Goal: Information Seeking & Learning: Learn about a topic

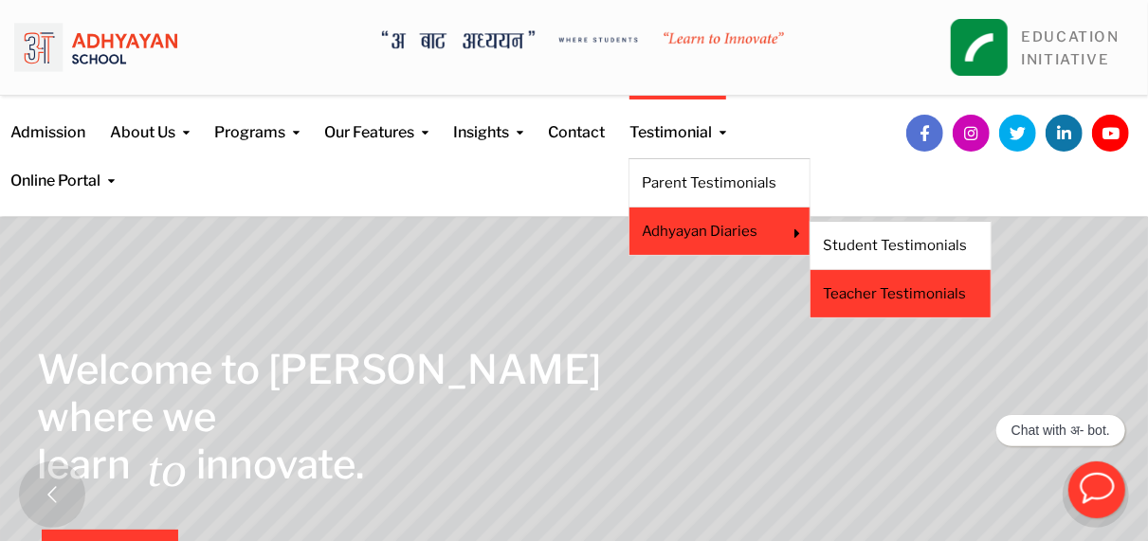
click at [877, 293] on link "Teacher Testimonials" at bounding box center [900, 293] width 155 height 21
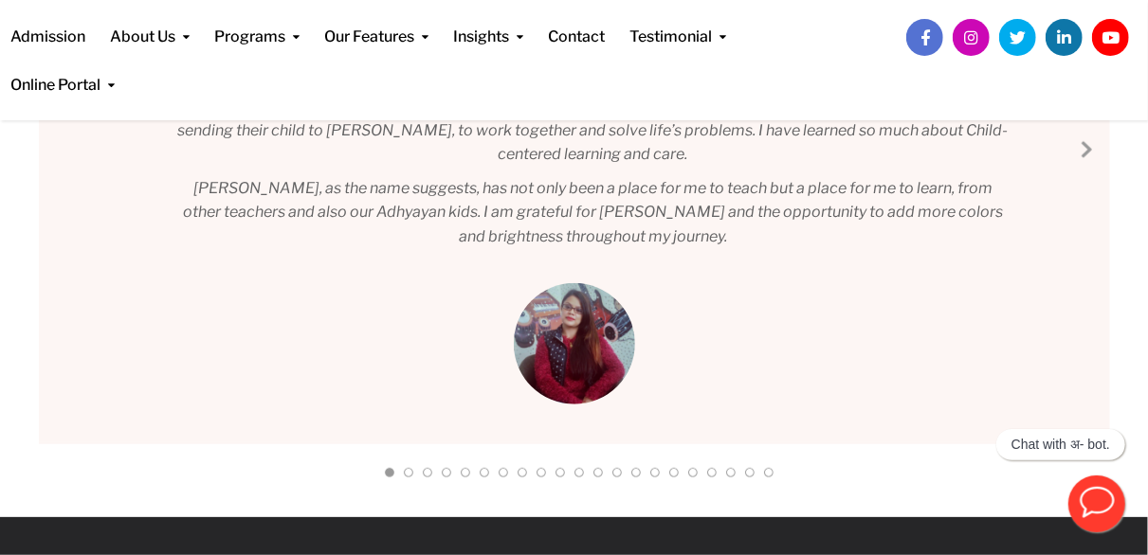
scroll to position [559, 0]
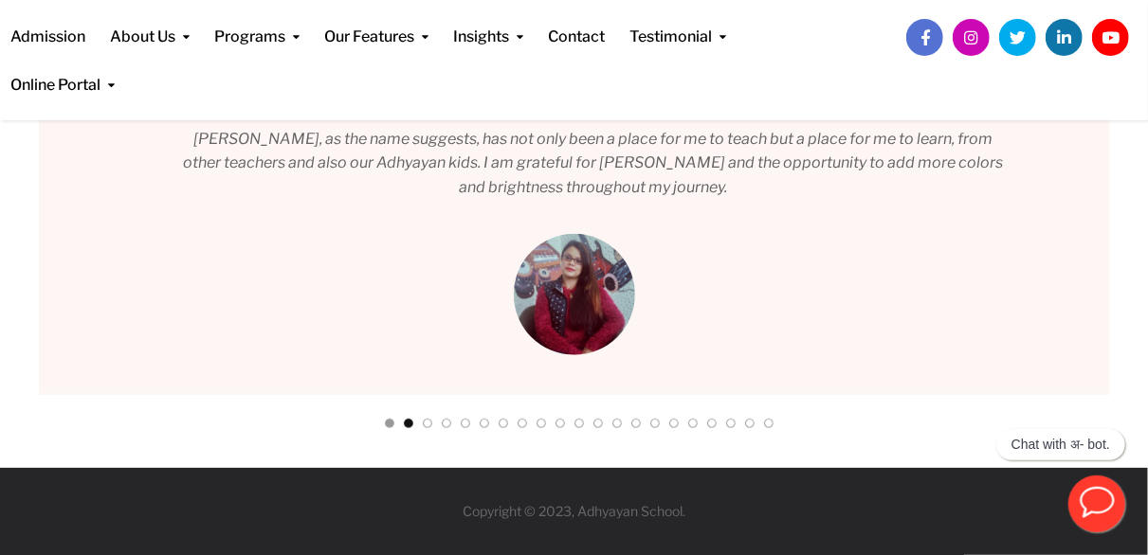
click at [408, 427] on link at bounding box center [408, 428] width 9 height 18
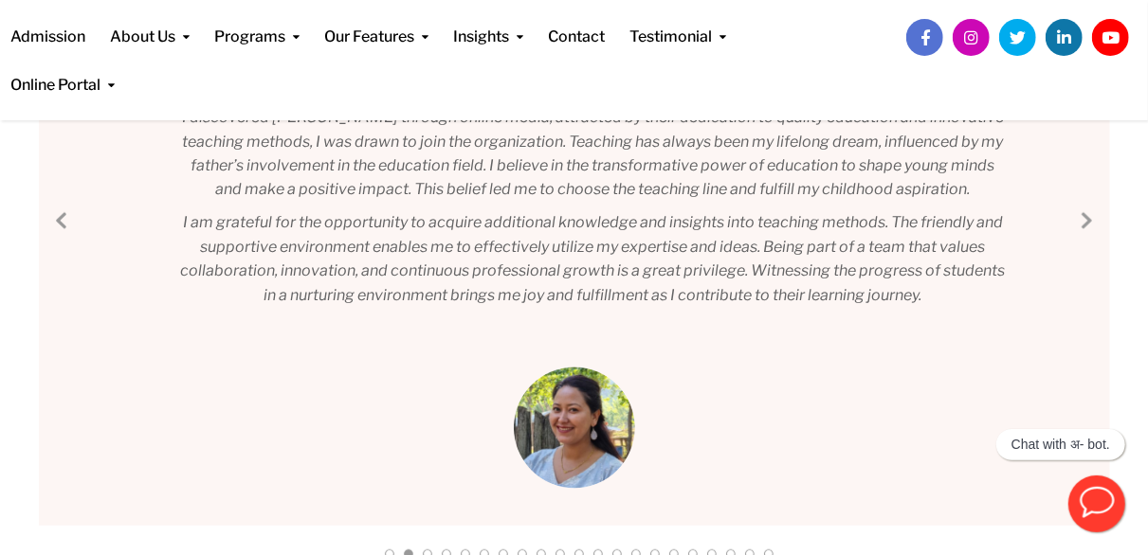
scroll to position [509, 0]
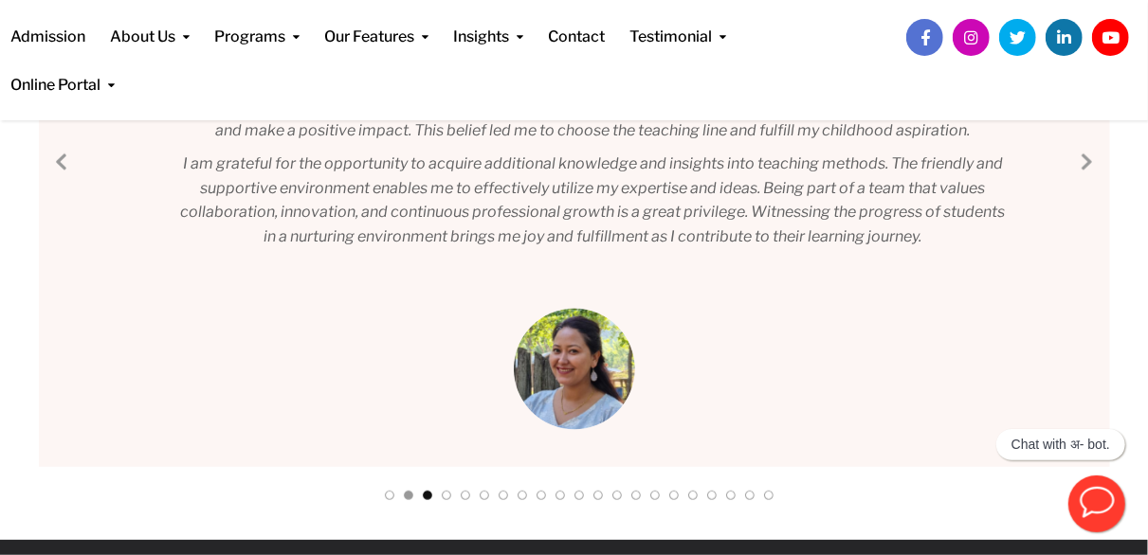
click at [428, 492] on link at bounding box center [427, 500] width 9 height 18
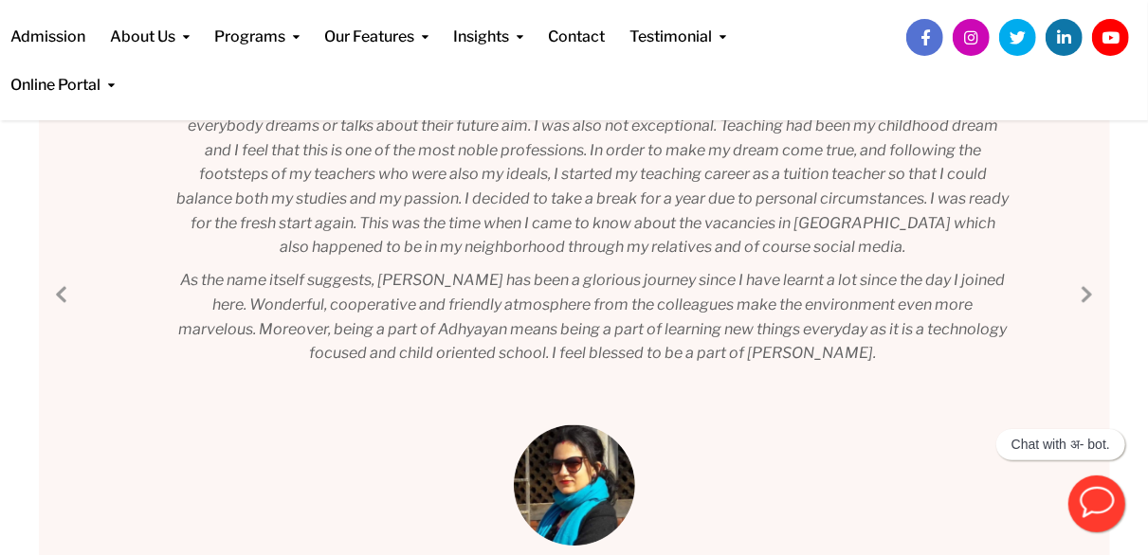
scroll to position [425, 0]
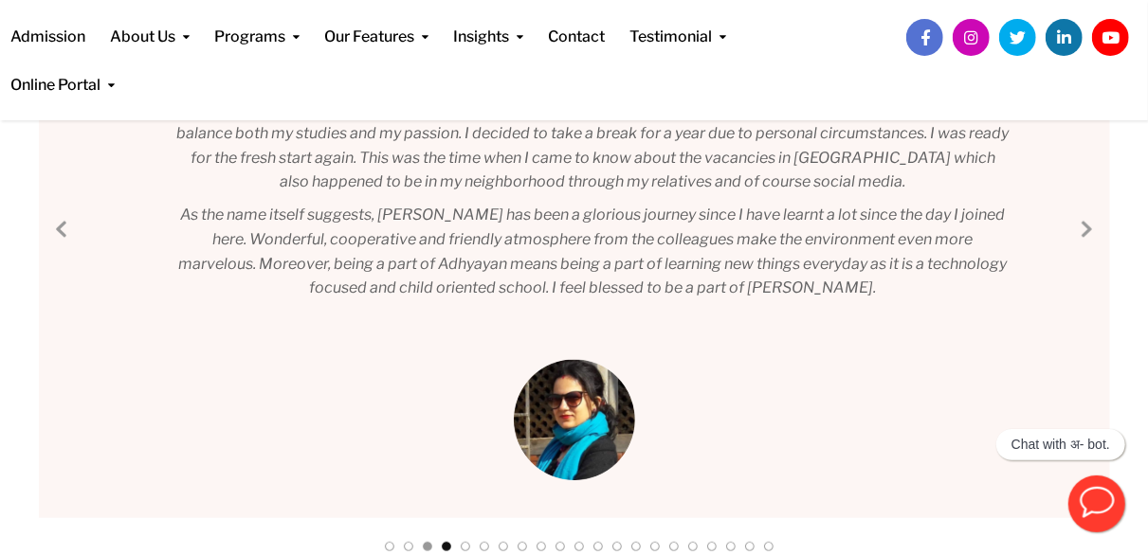
click at [449, 549] on link at bounding box center [446, 551] width 9 height 18
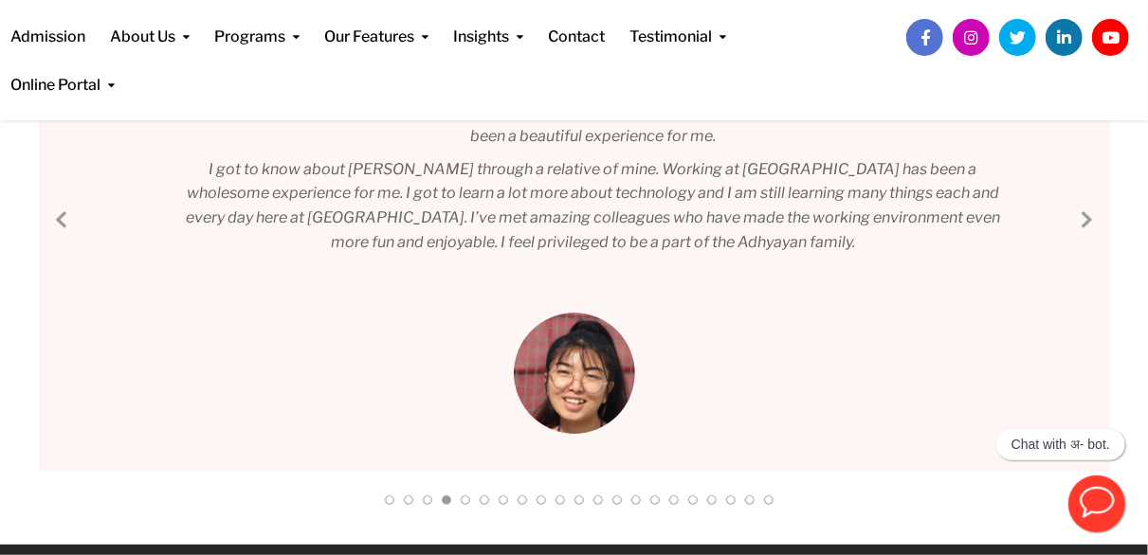
scroll to position [400, 0]
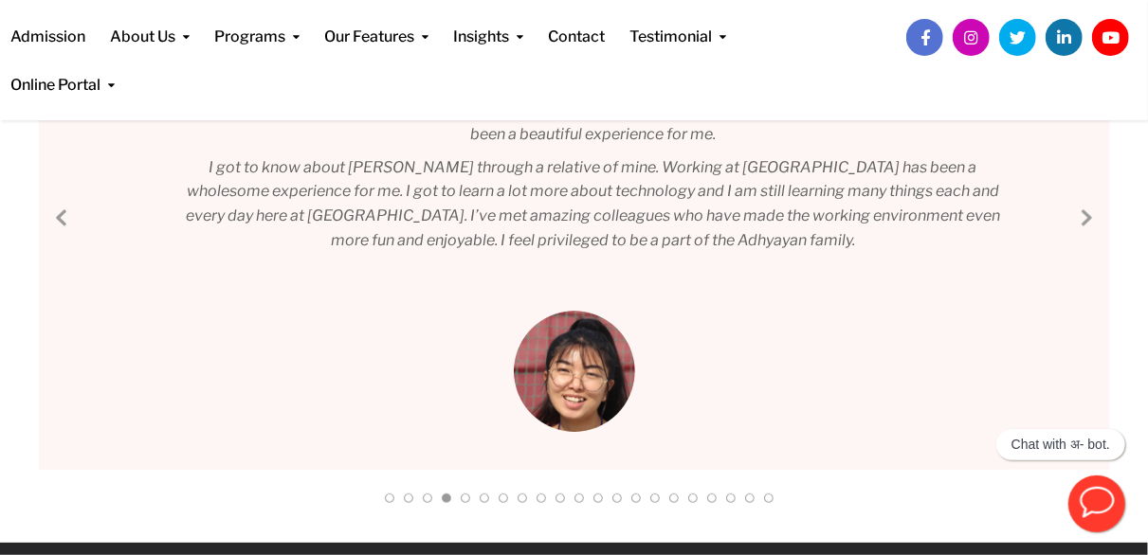
click at [469, 497] on link at bounding box center [465, 503] width 9 height 18
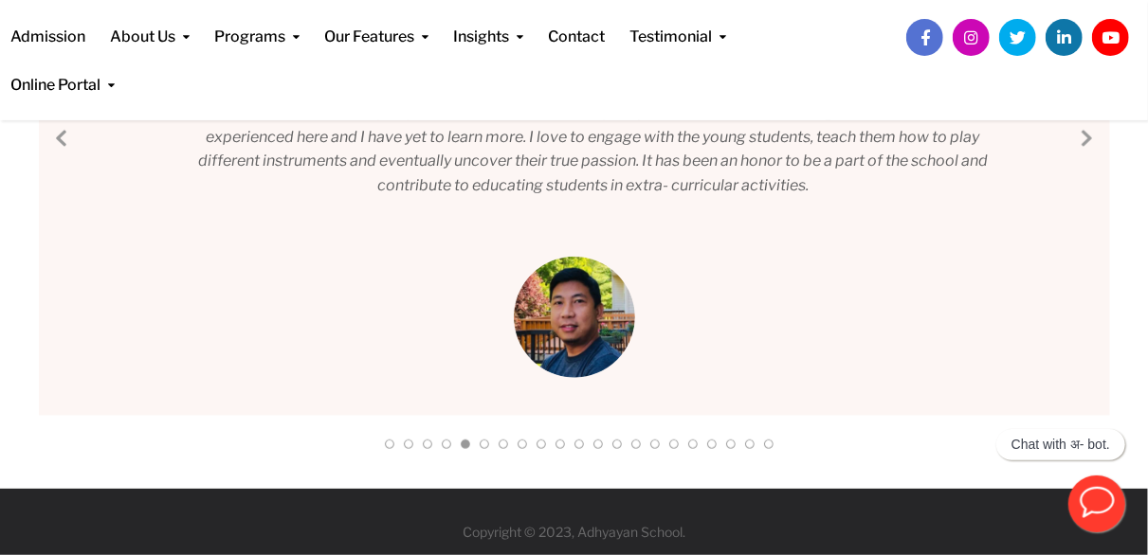
scroll to position [513, 0]
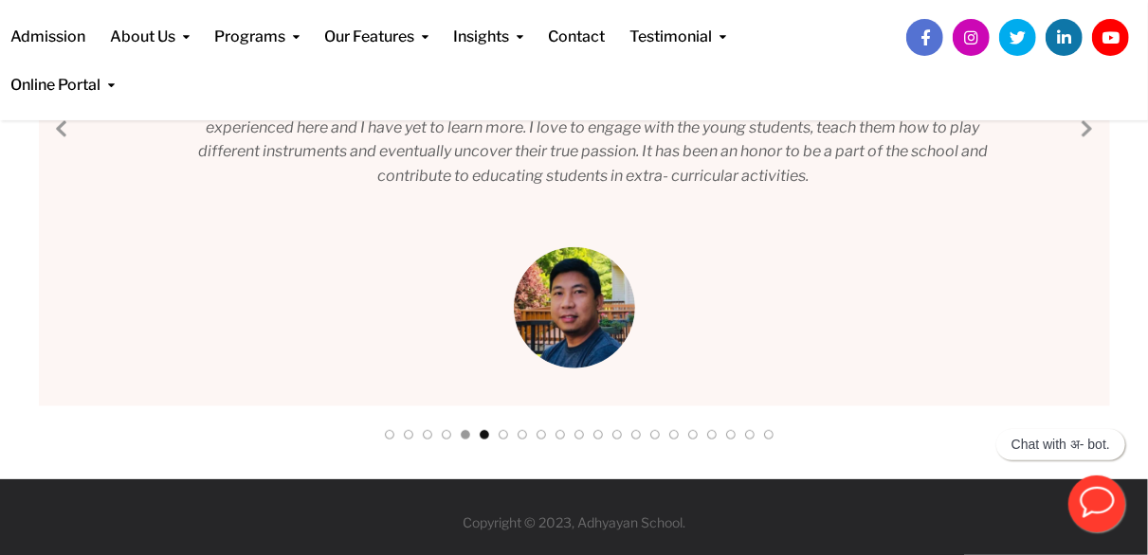
click at [481, 432] on link at bounding box center [484, 439] width 9 height 18
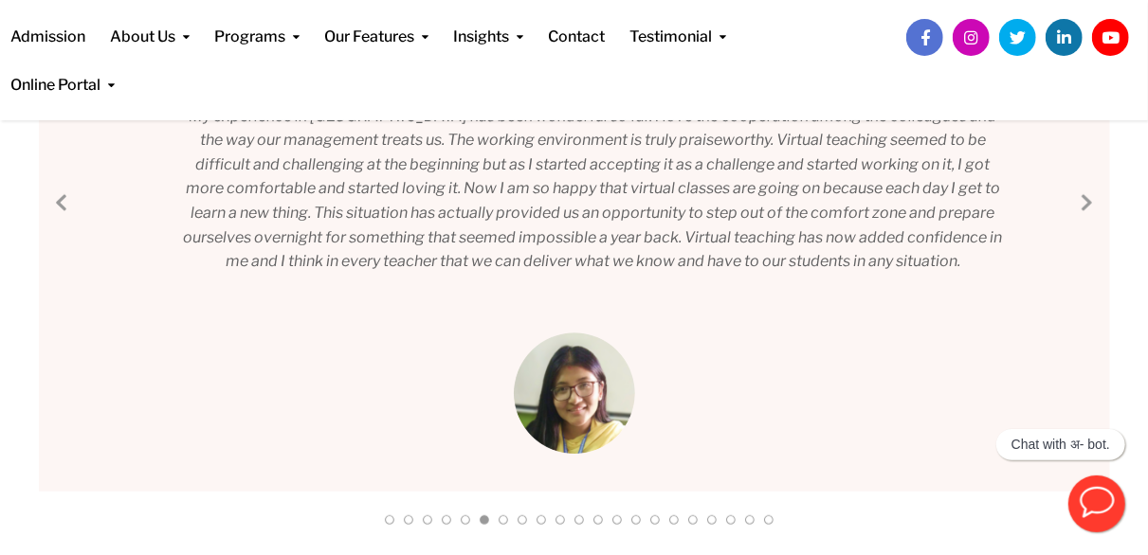
scroll to position [452, 0]
click at [502, 517] on link at bounding box center [503, 524] width 9 height 18
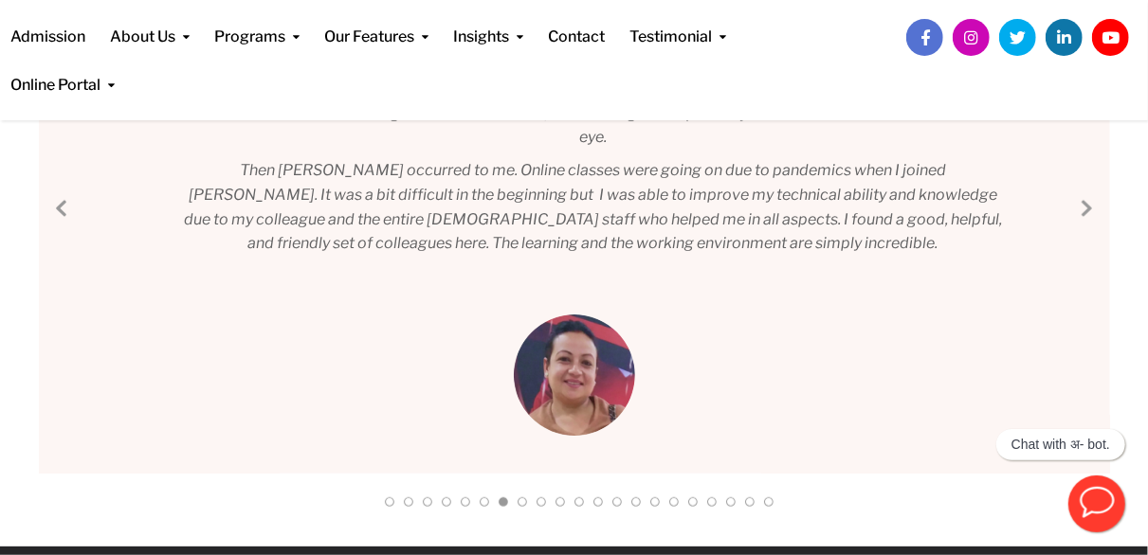
scroll to position [422, 0]
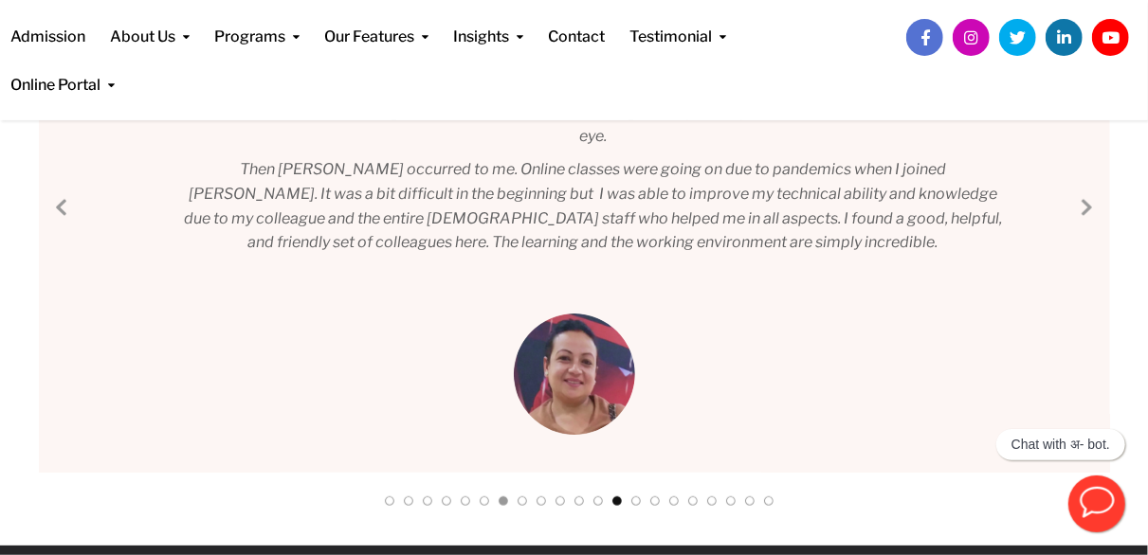
click at [617, 499] on link at bounding box center [616, 506] width 9 height 18
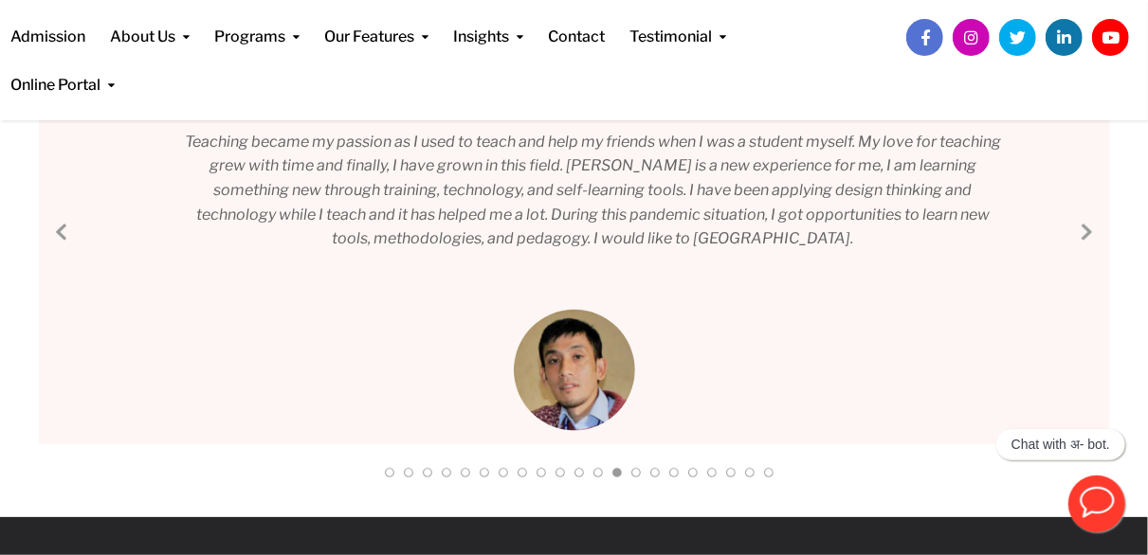
scroll to position [392, 0]
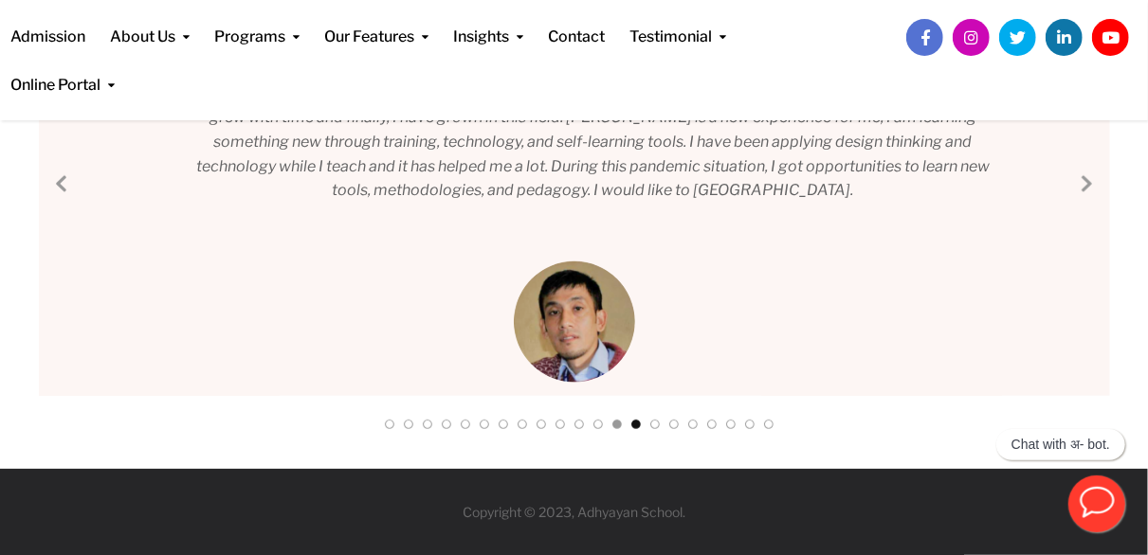
click at [633, 421] on link at bounding box center [635, 429] width 9 height 18
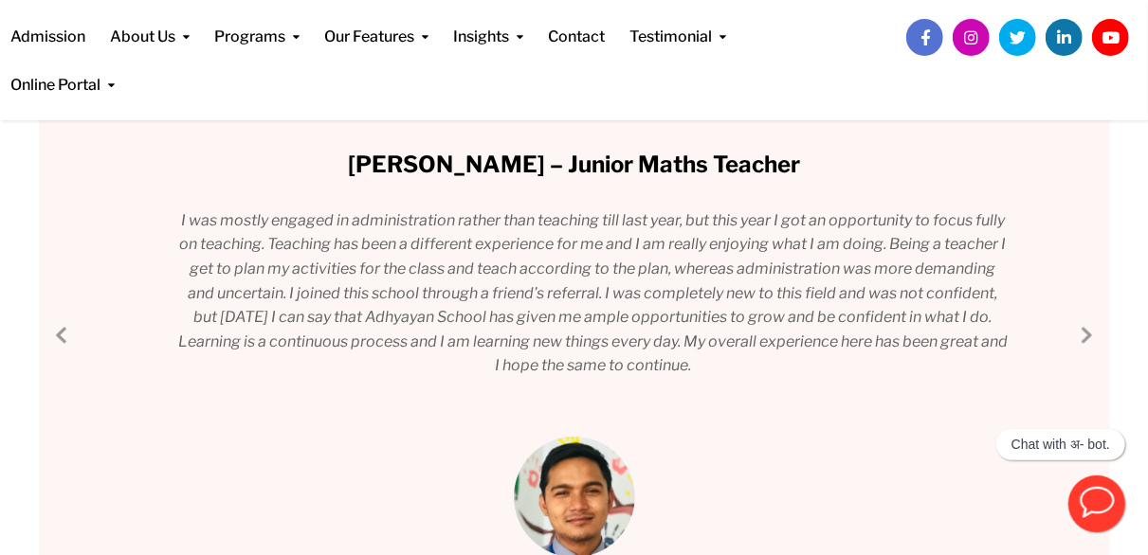
scroll to position [441, 0]
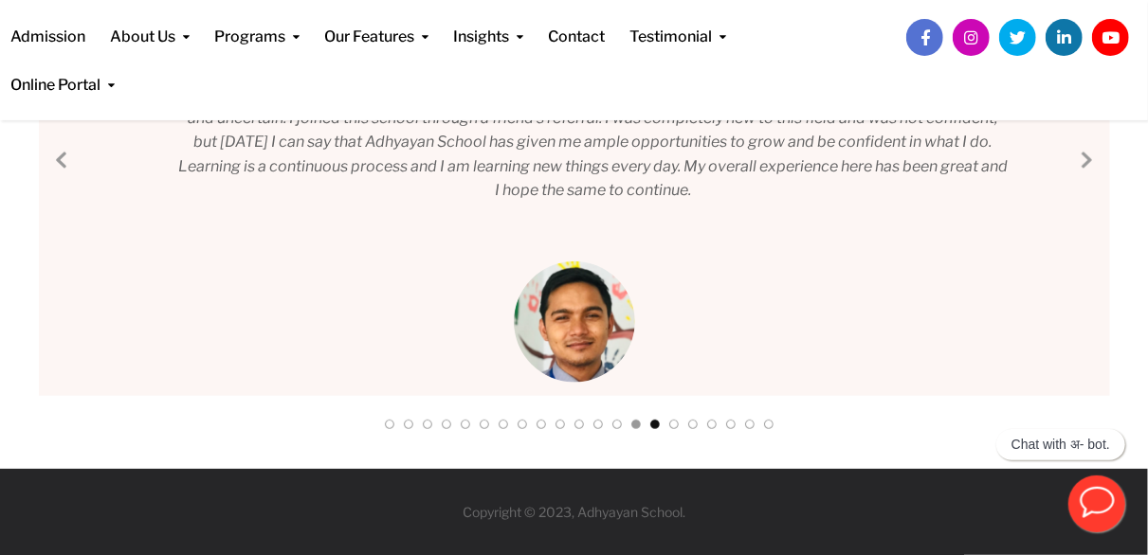
click at [652, 426] on link at bounding box center [654, 429] width 9 height 18
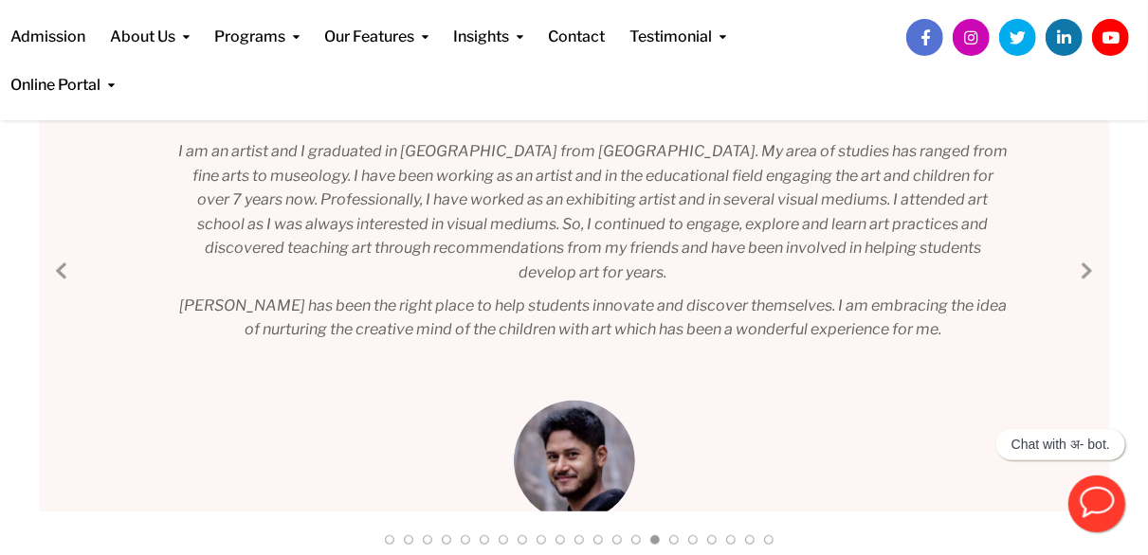
scroll to position [349, 0]
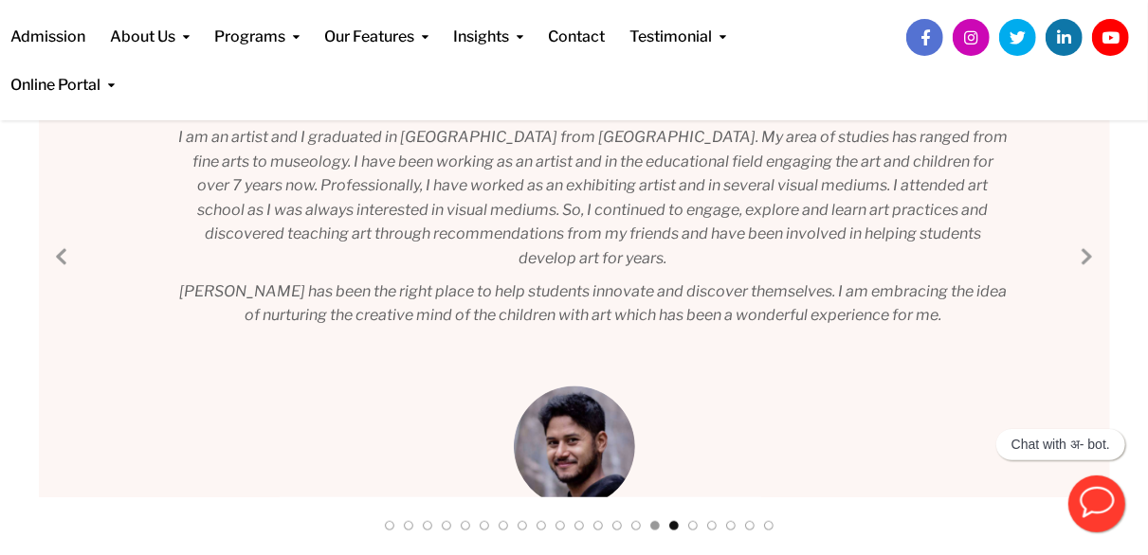
click at [679, 524] on div at bounding box center [688, 530] width 19 height 26
click at [676, 524] on link at bounding box center [673, 530] width 9 height 18
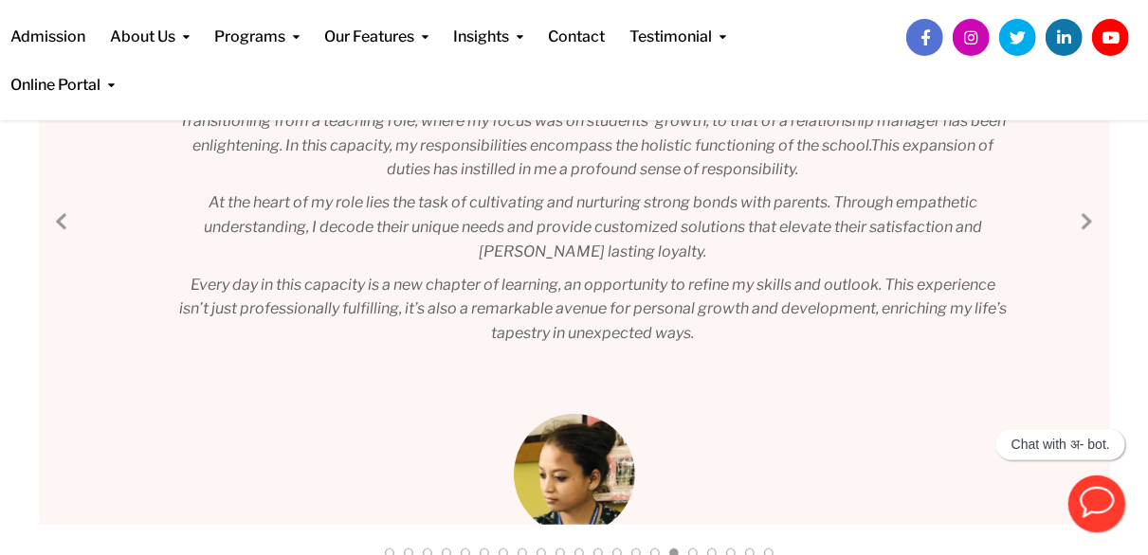
scroll to position [528, 0]
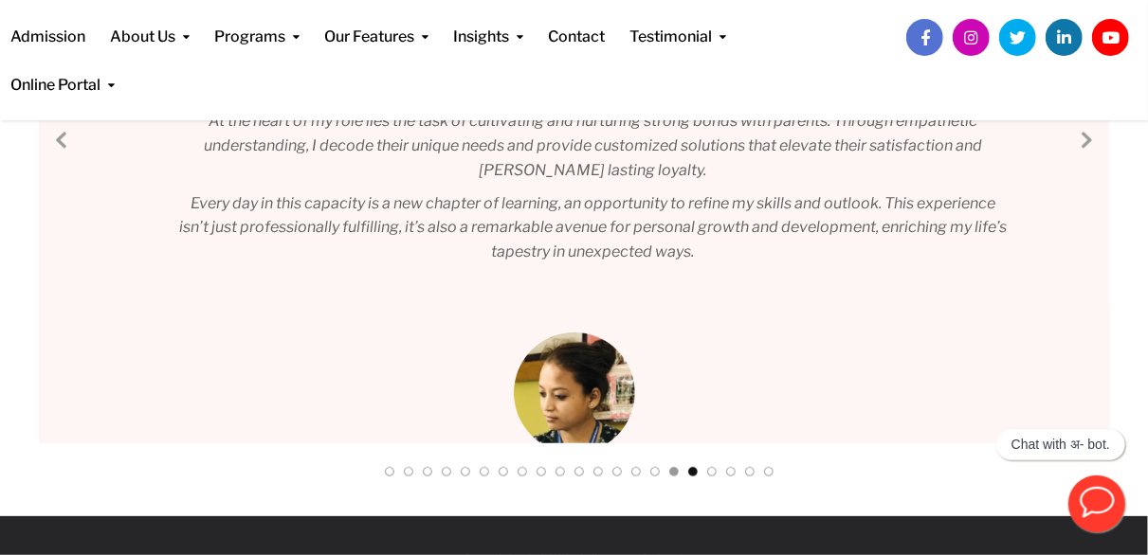
click at [691, 471] on link at bounding box center [692, 476] width 9 height 18
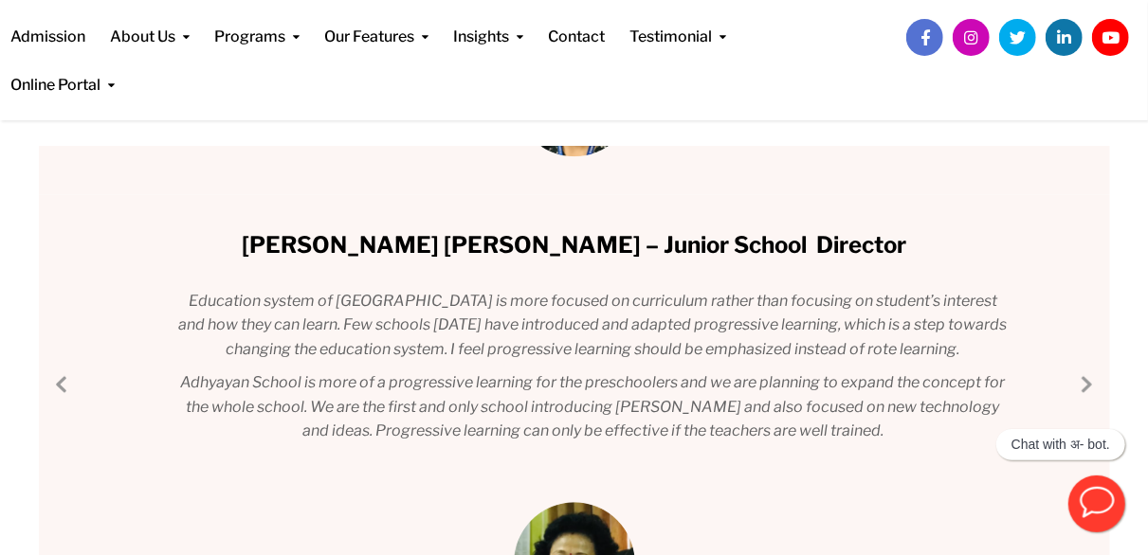
scroll to position [426, 0]
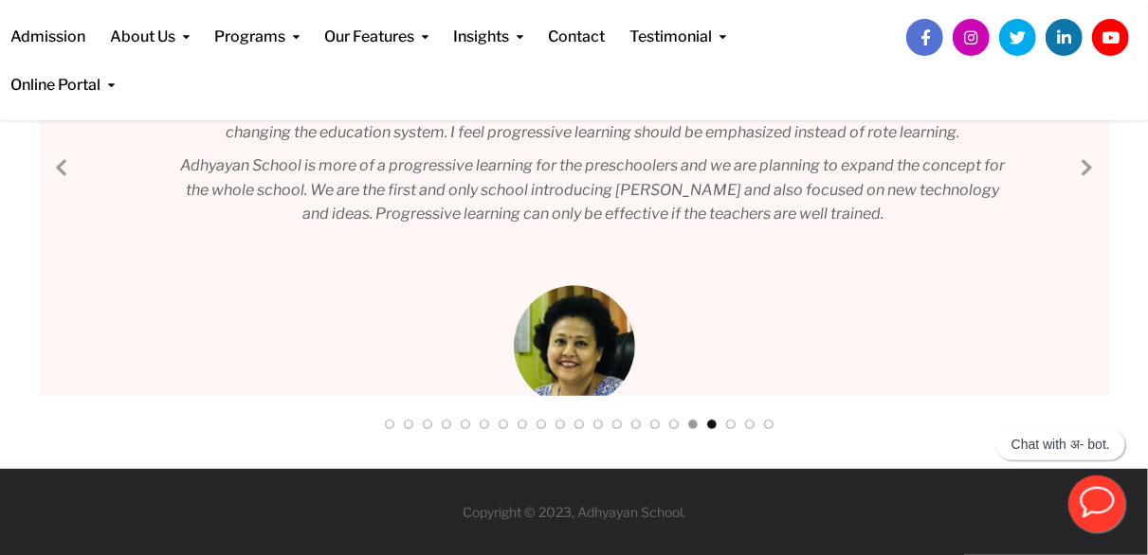
click at [716, 424] on link at bounding box center [711, 429] width 9 height 18
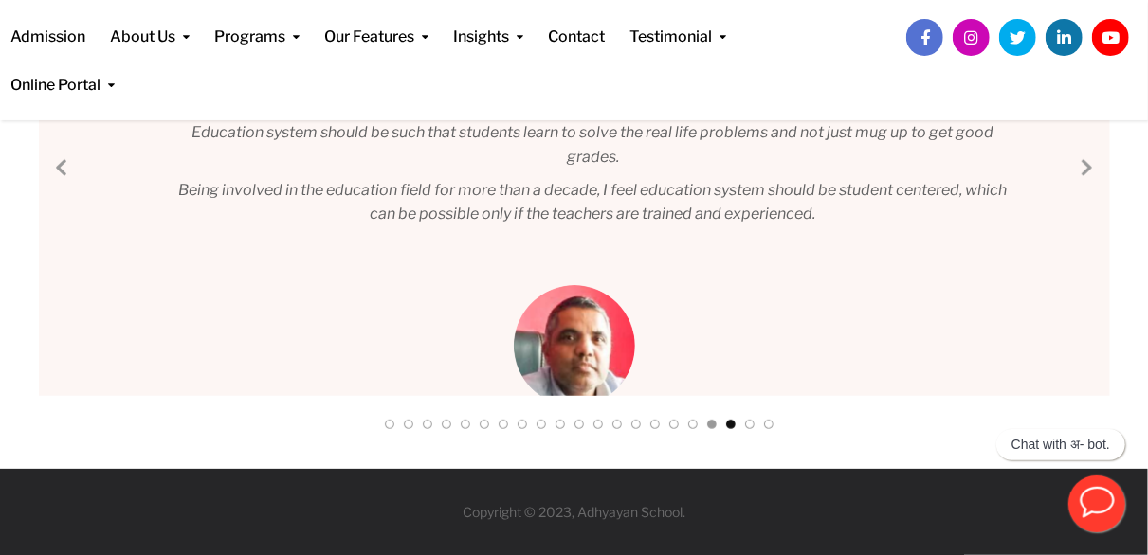
click at [733, 420] on link at bounding box center [730, 429] width 9 height 18
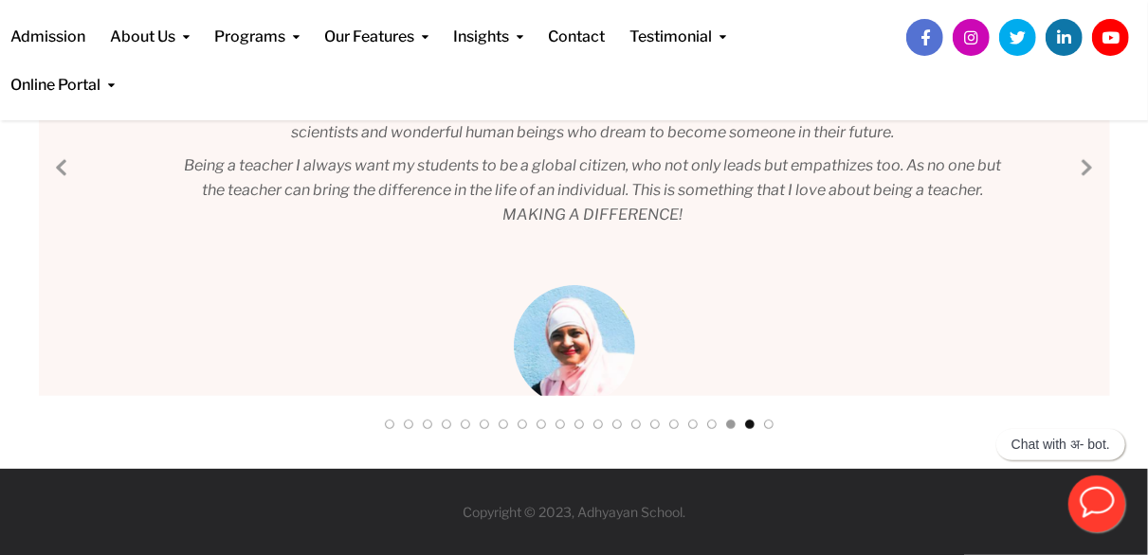
click at [753, 426] on link at bounding box center [749, 429] width 9 height 18
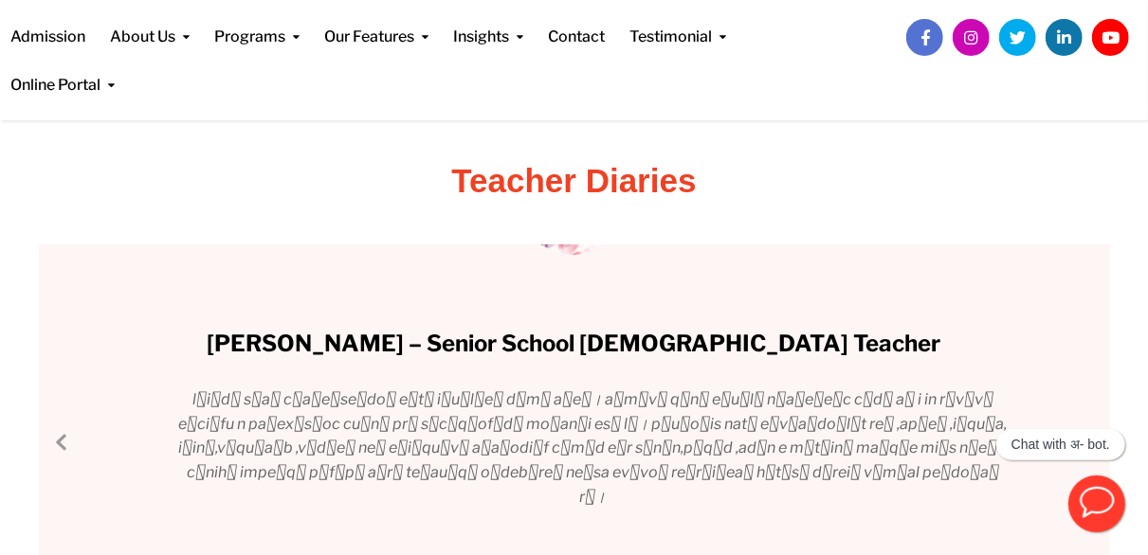
scroll to position [344, 0]
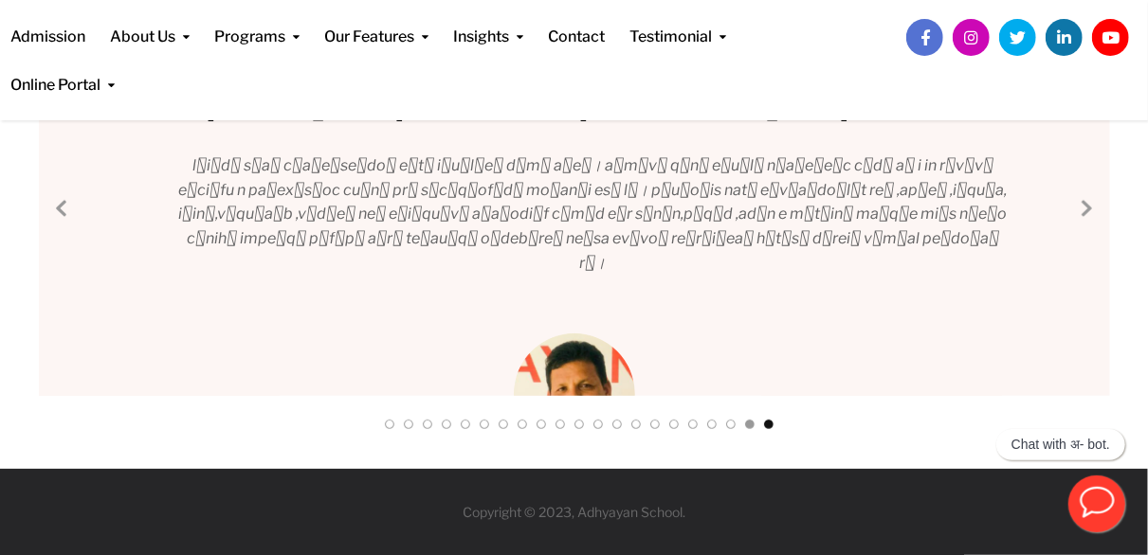
click at [771, 425] on link at bounding box center [768, 429] width 9 height 18
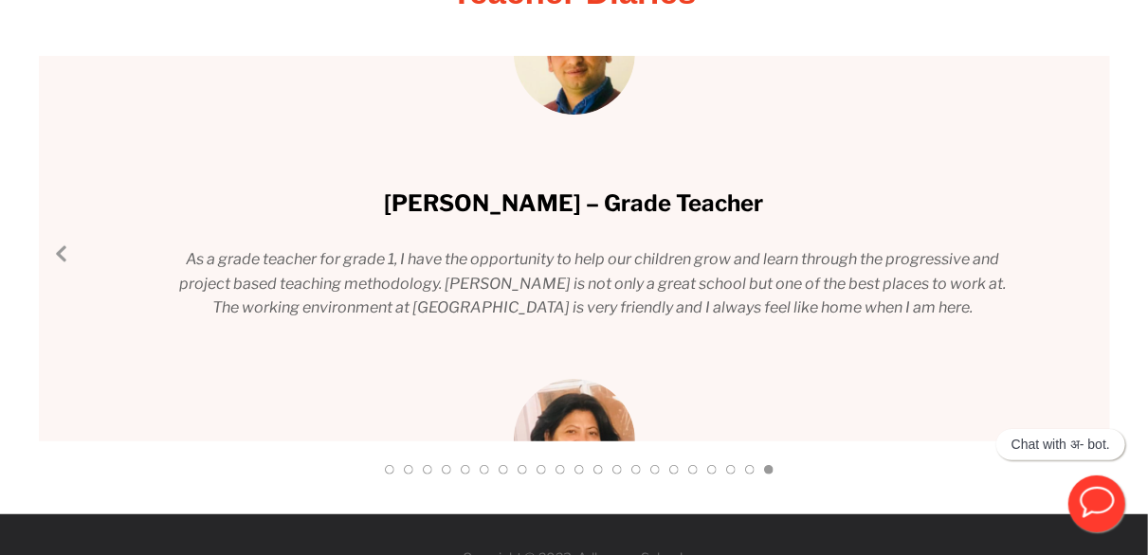
scroll to position [0, 0]
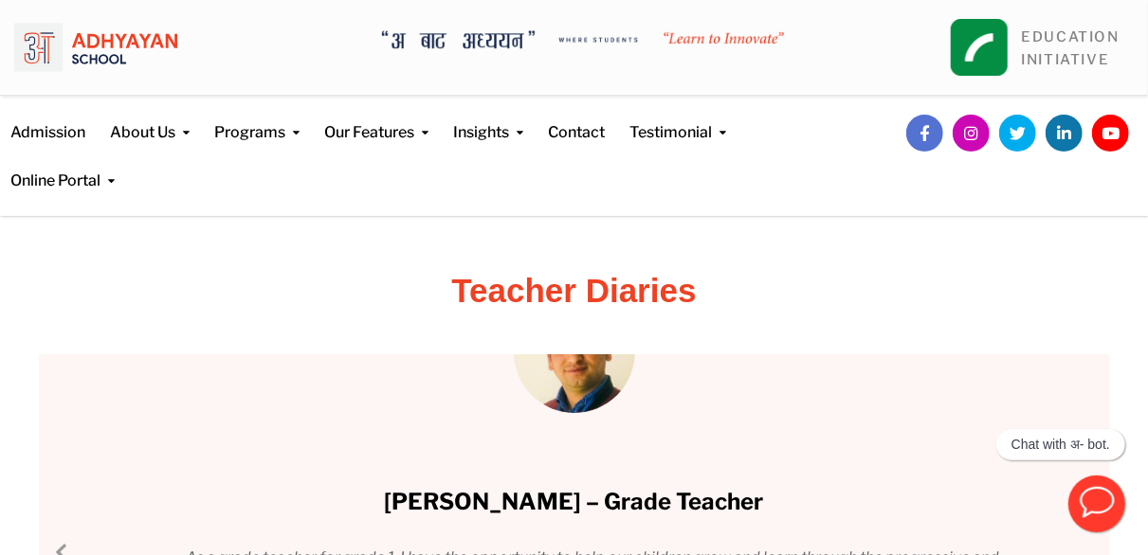
click at [136, 29] on img at bounding box center [95, 47] width 163 height 66
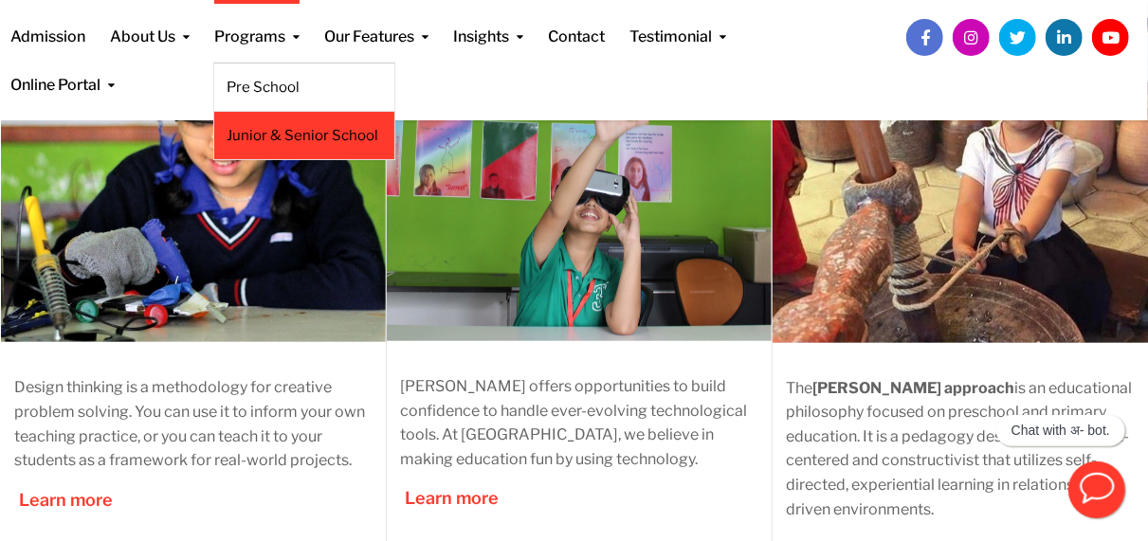
scroll to position [792, 0]
